Goal: Navigation & Orientation: Go to known website

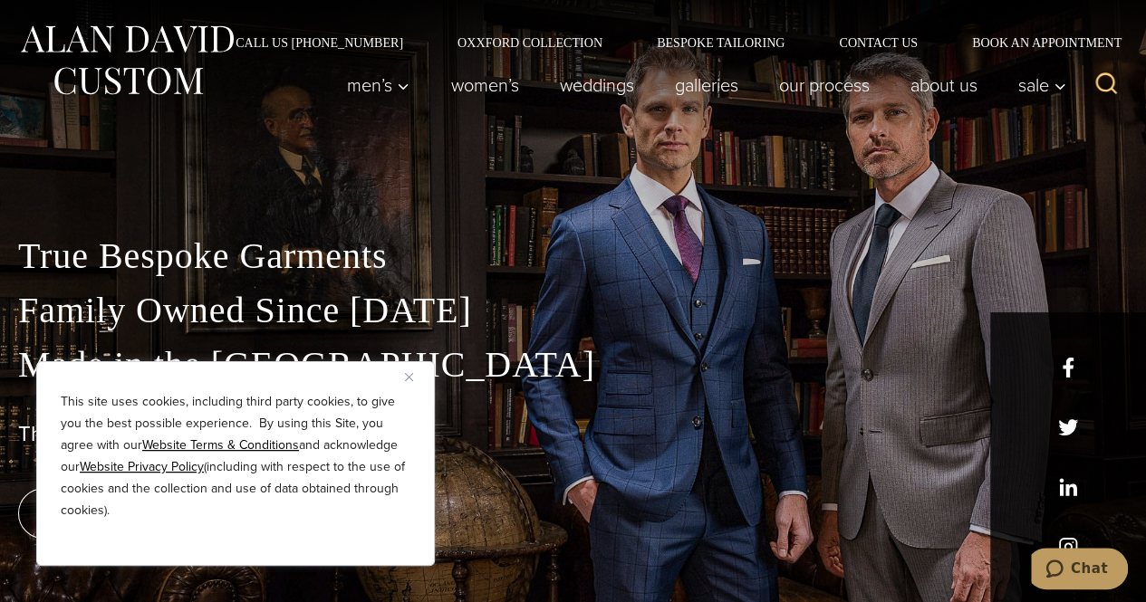
click at [409, 376] on img "Close" at bounding box center [409, 377] width 8 height 8
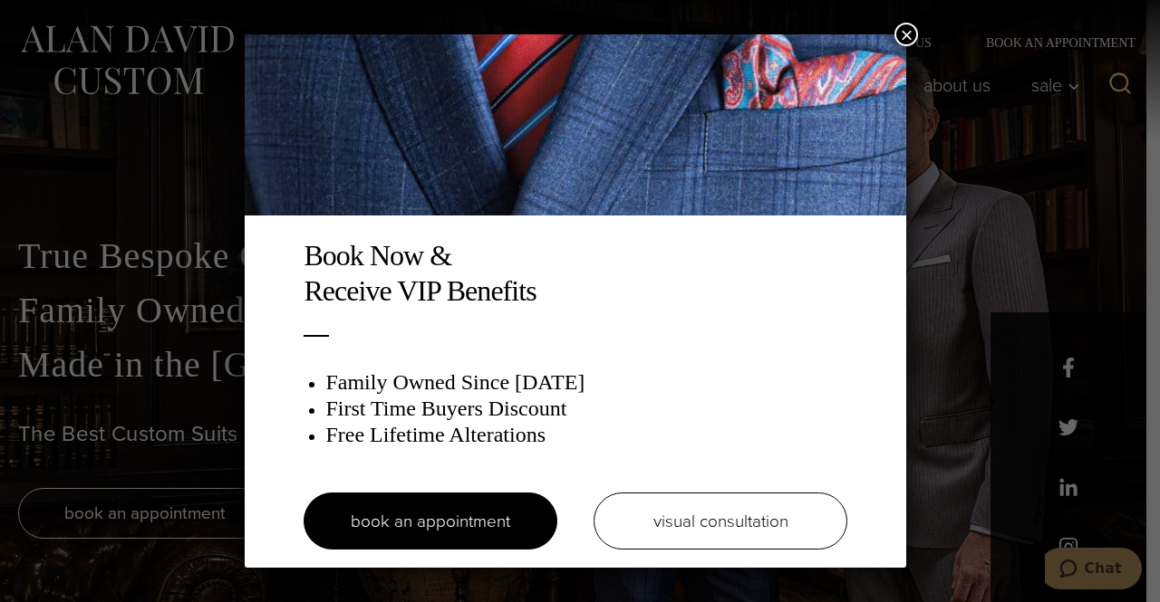
click at [909, 31] on button "×" at bounding box center [906, 35] width 24 height 24
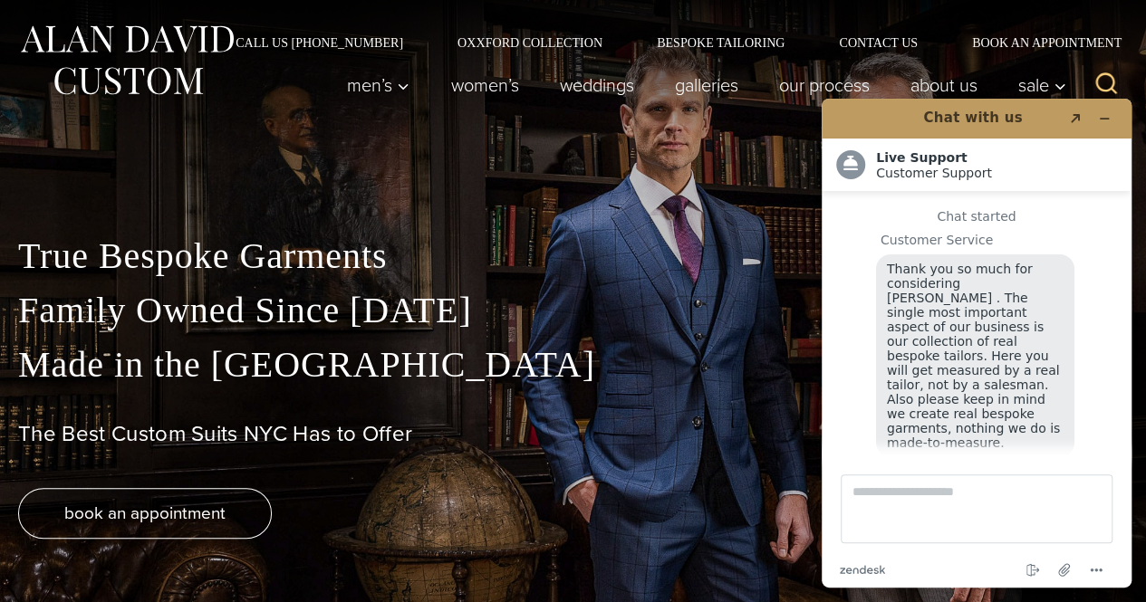
scroll to position [22, 0]
